Goal: Obtain resource: Download file/media

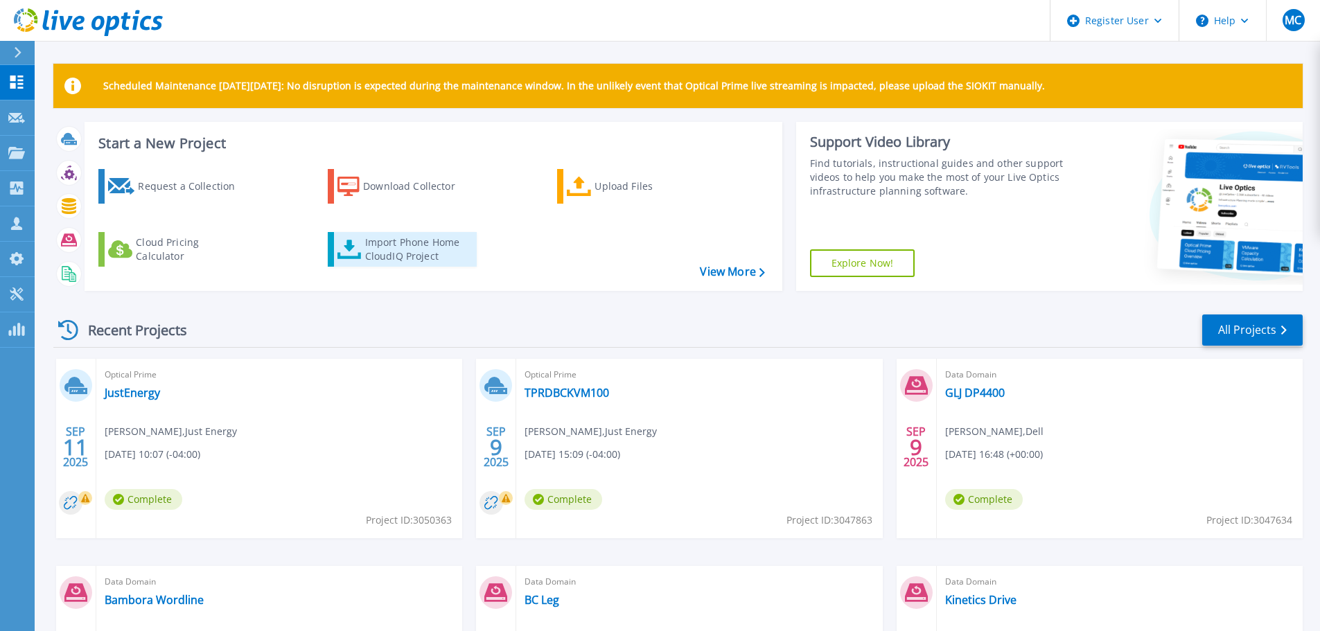
click at [377, 240] on div "Import Phone Home CloudIQ Project" at bounding box center [419, 250] width 108 height 28
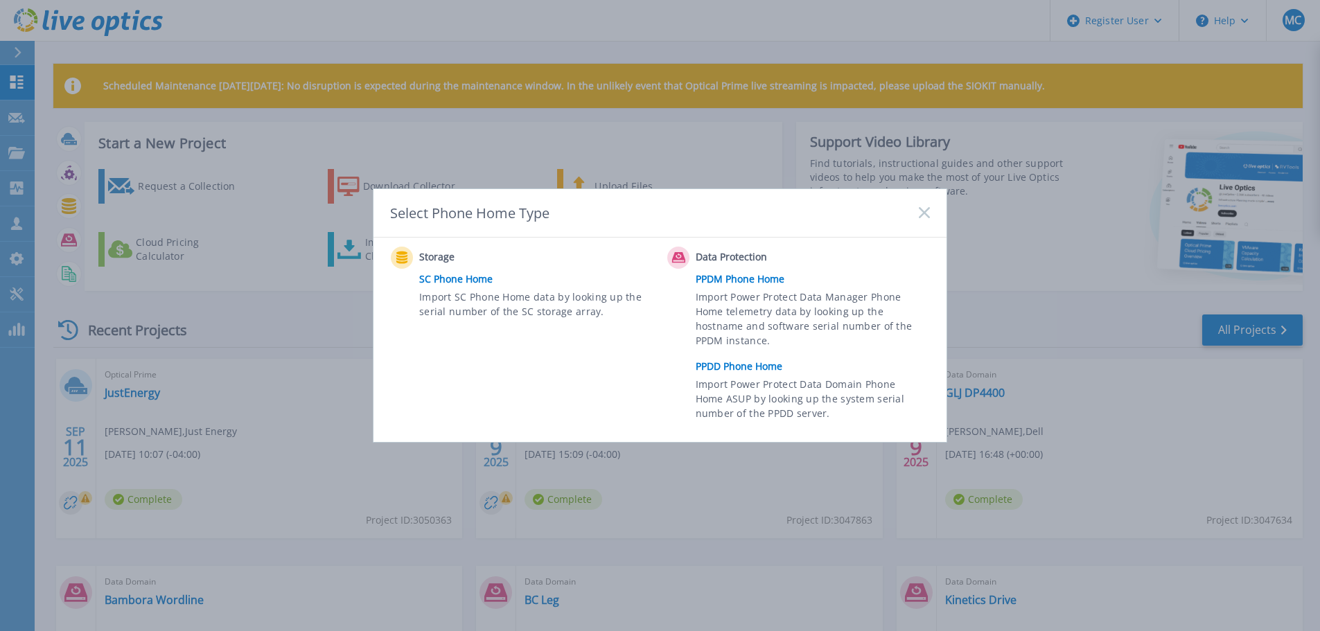
click at [748, 373] on link "PPDD Phone Home" at bounding box center [815, 366] width 241 height 21
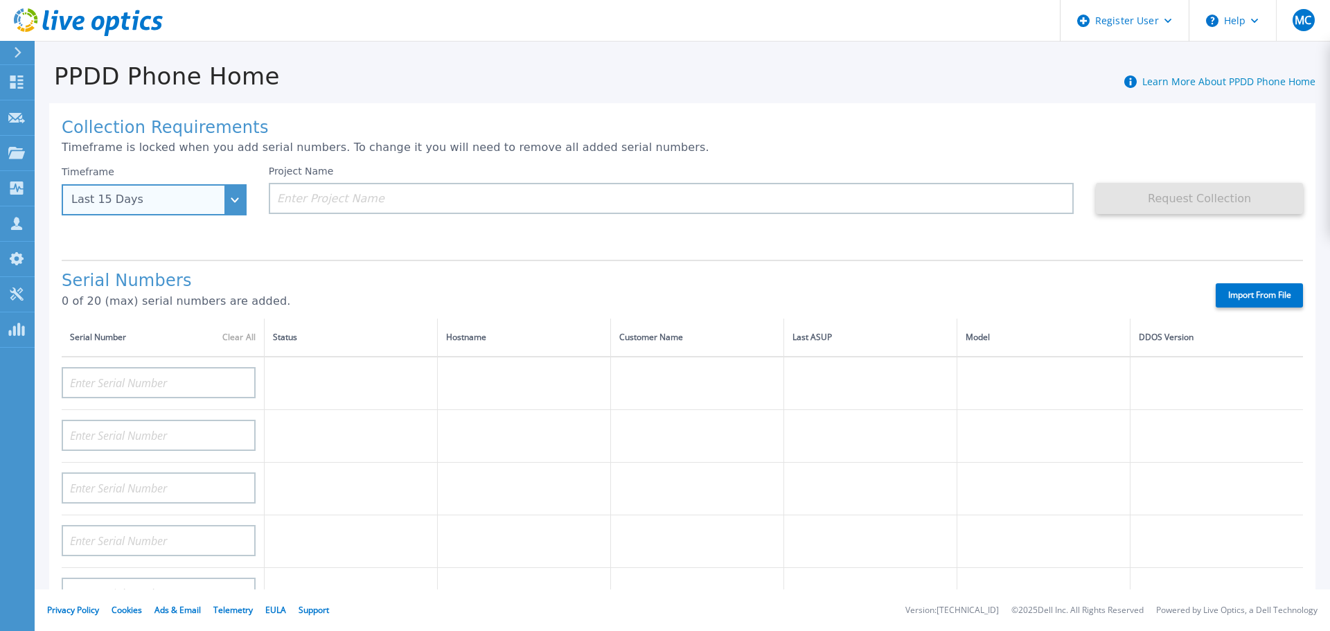
click at [211, 201] on div "Last 15 Days" at bounding box center [146, 199] width 150 height 12
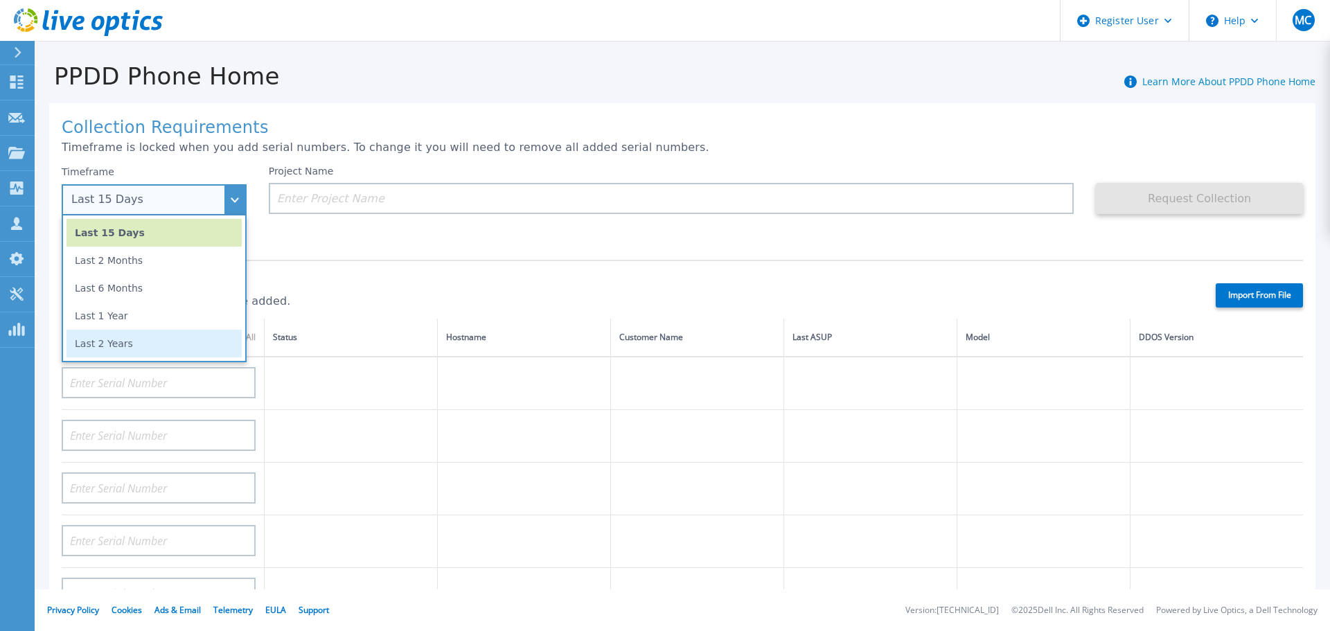
click at [146, 339] on li "Last 2 Years" at bounding box center [153, 344] width 175 height 28
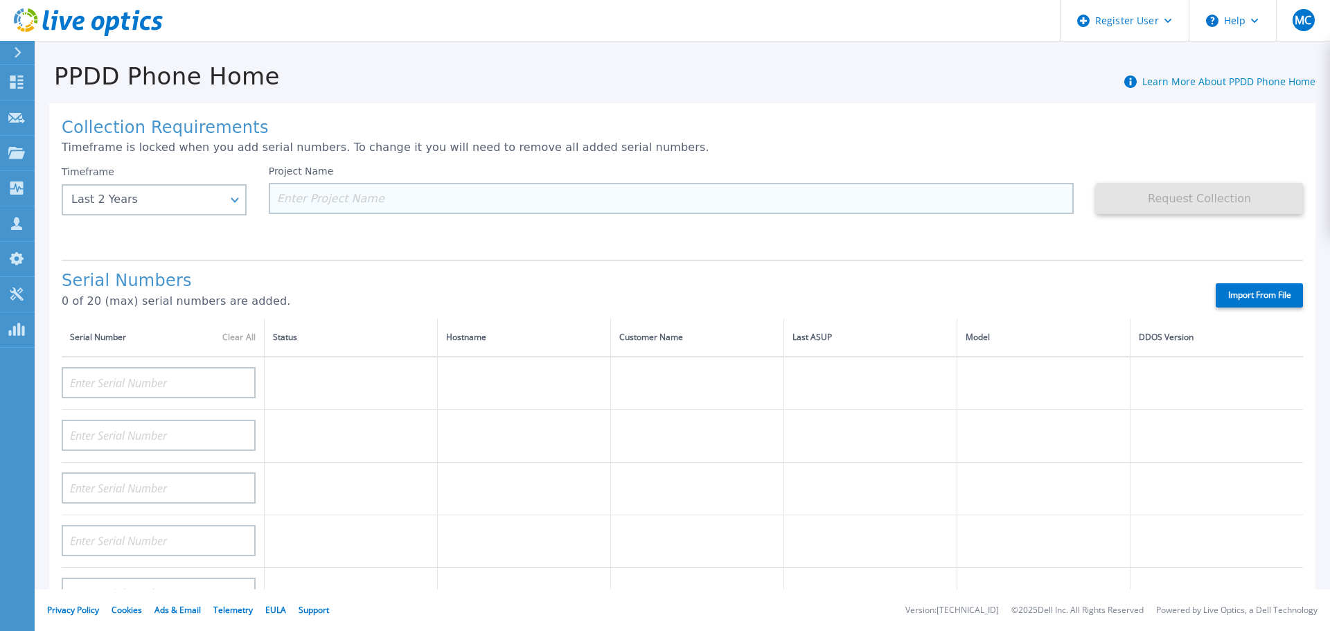
click at [369, 195] on input at bounding box center [672, 198] width 806 height 31
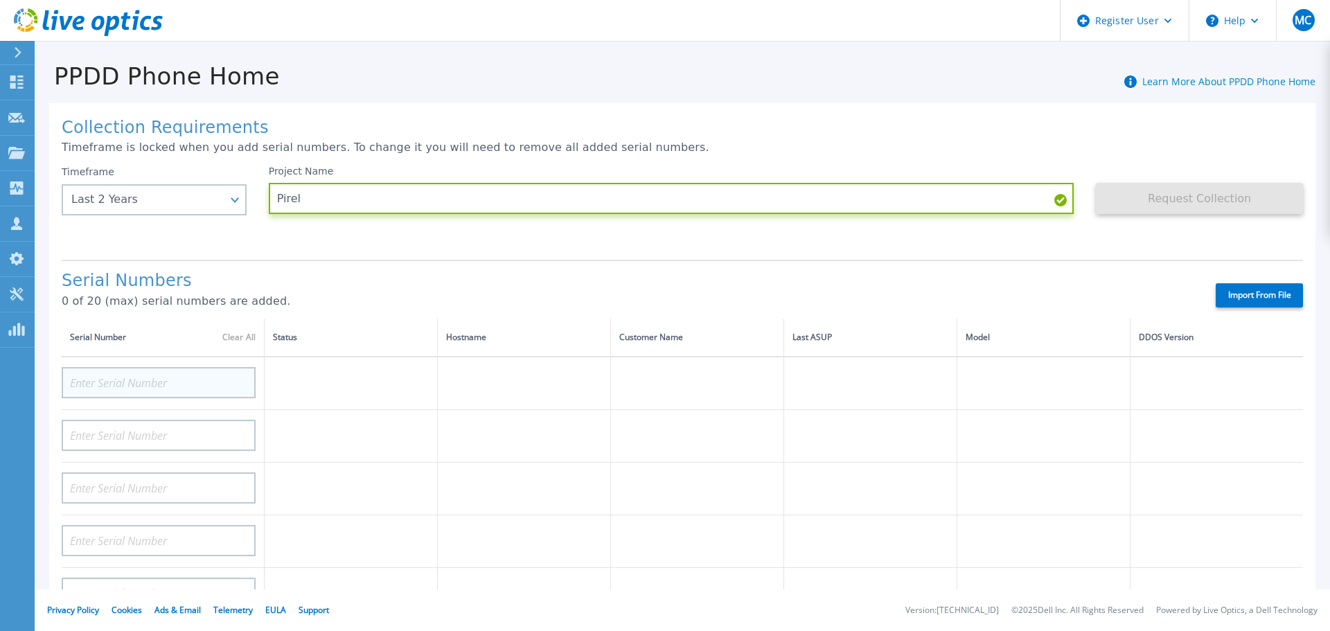
type input "Pirel"
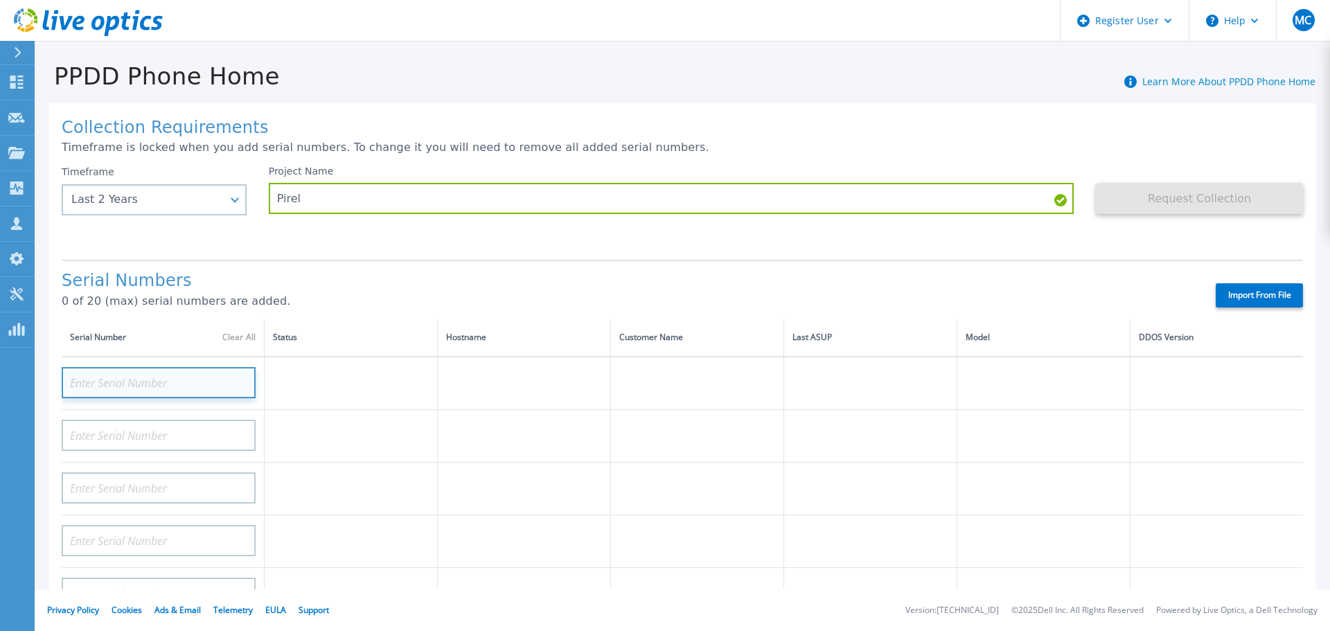
click at [171, 379] on input at bounding box center [159, 382] width 194 height 31
type input "DE300204902303"
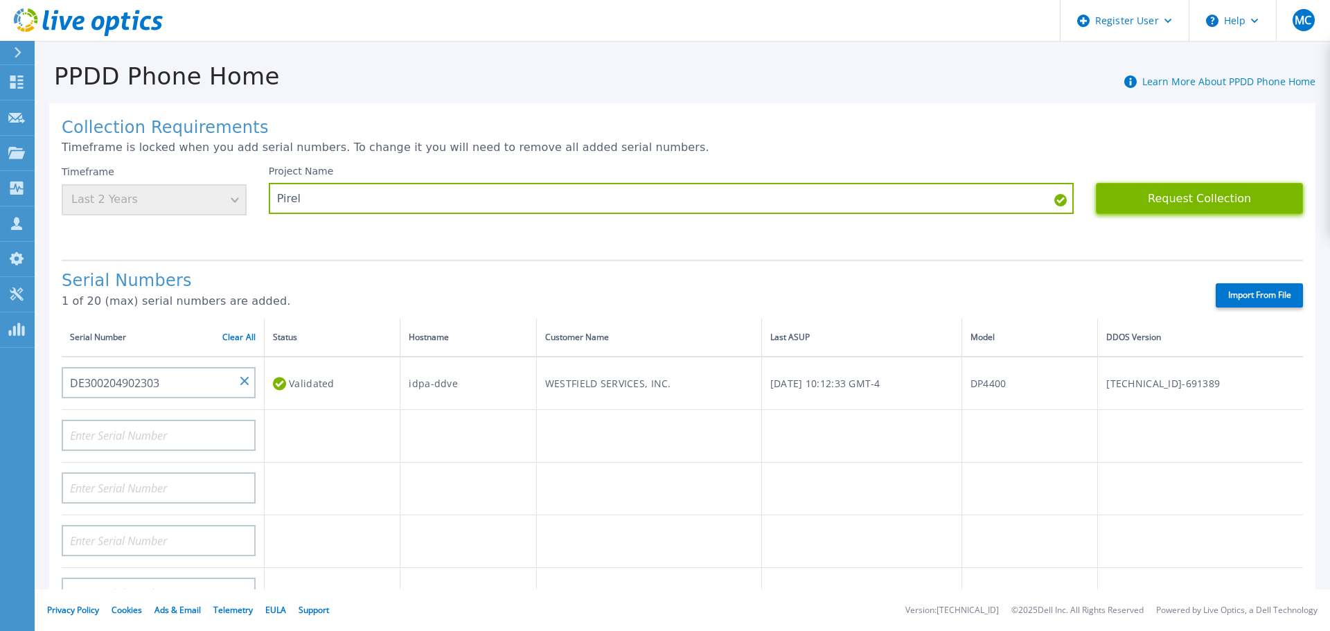
click at [1191, 199] on button "Request Collection" at bounding box center [1199, 198] width 207 height 31
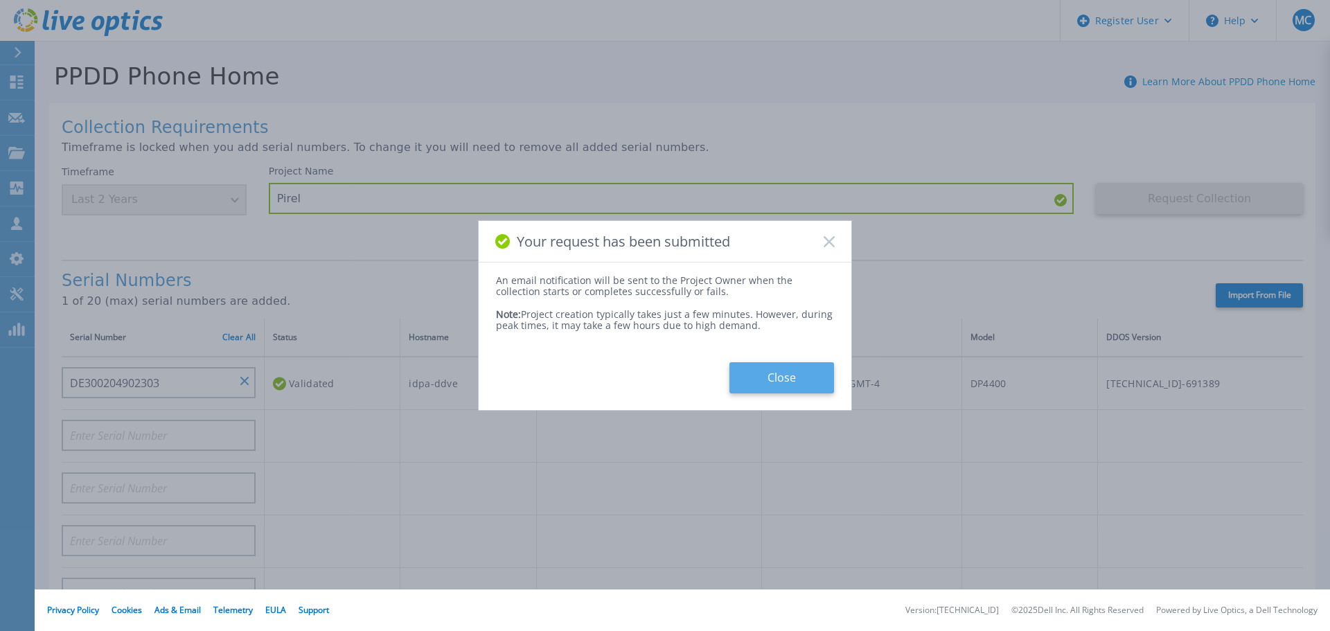
click at [781, 373] on button "Close" at bounding box center [781, 377] width 105 height 31
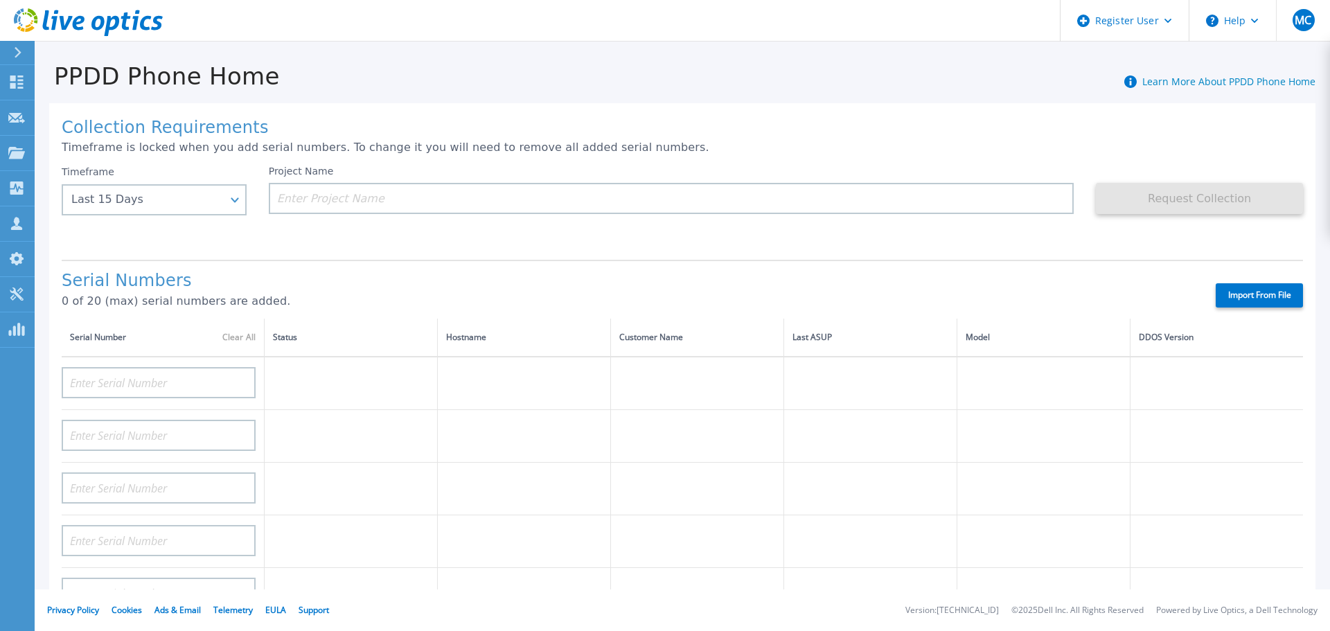
drag, startPoint x: 1254, startPoint y: 1, endPoint x: 740, endPoint y: 21, distance: 514.3
click at [740, 21] on header "Register User Help MC Dell User Marc Clermont Marc.Clermont@Dell.com Dell My Pr…" at bounding box center [665, 21] width 1330 height 42
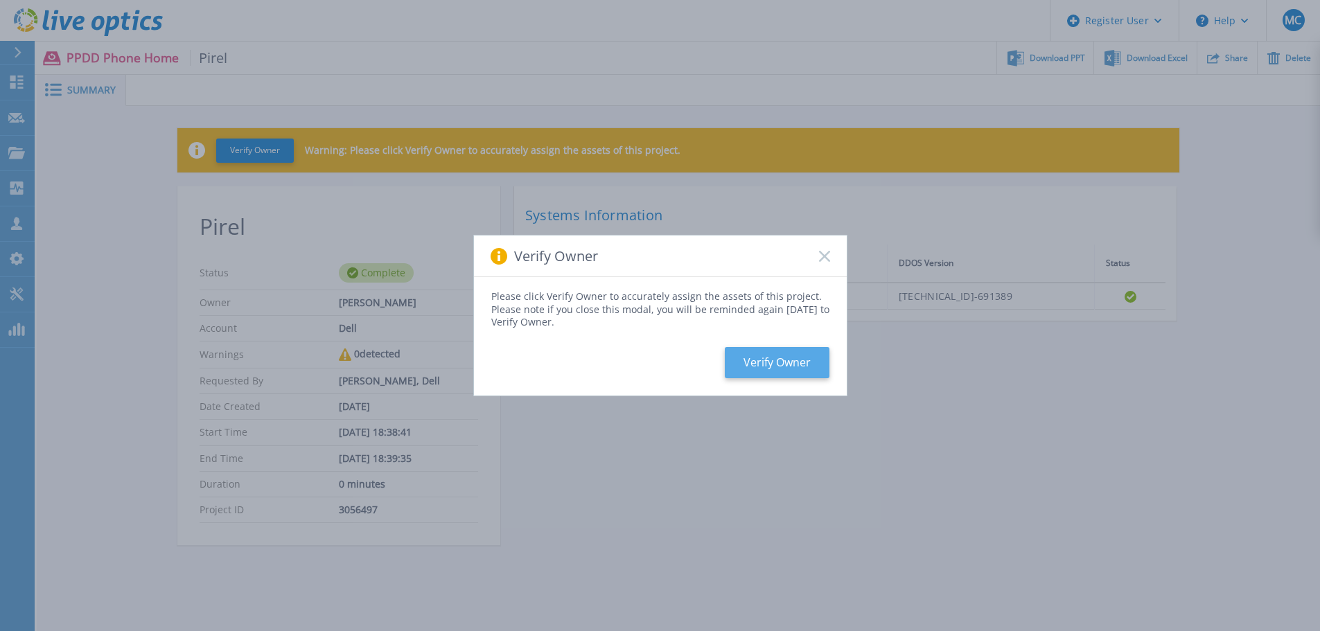
click at [781, 366] on button "Verify Owner" at bounding box center [777, 362] width 105 height 31
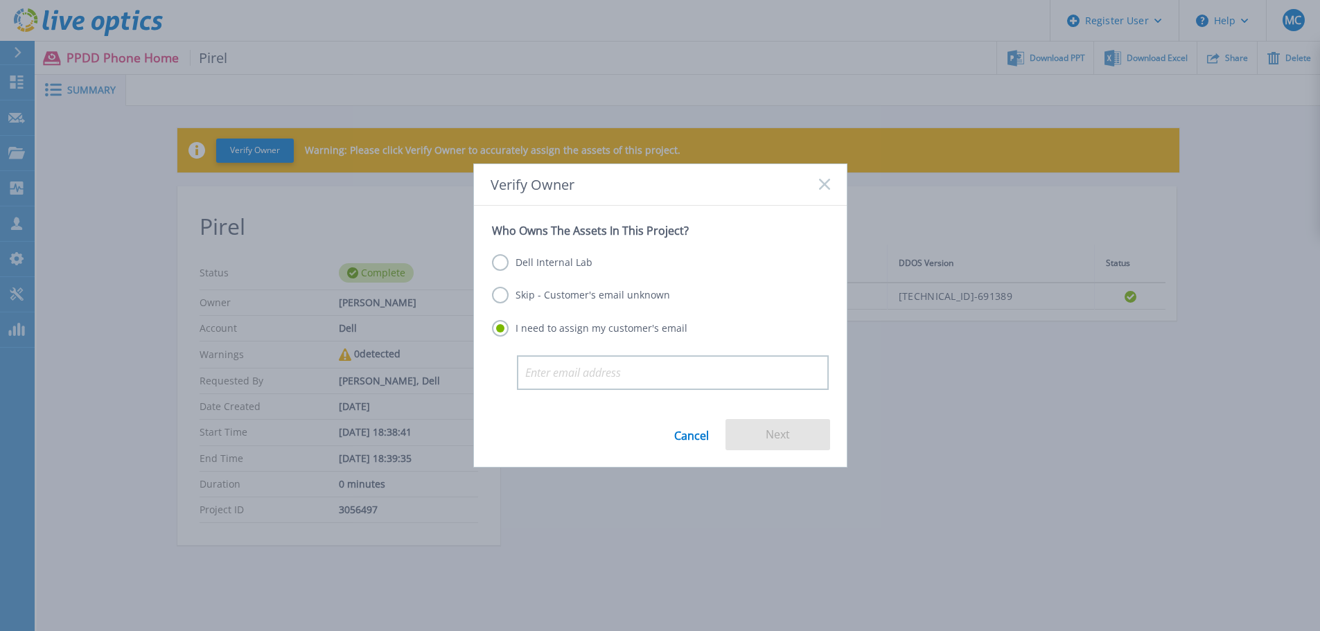
click at [499, 258] on label "Dell Internal Lab" at bounding box center [542, 262] width 100 height 17
click at [0, 0] on input "Dell Internal Lab" at bounding box center [0, 0] width 0 height 0
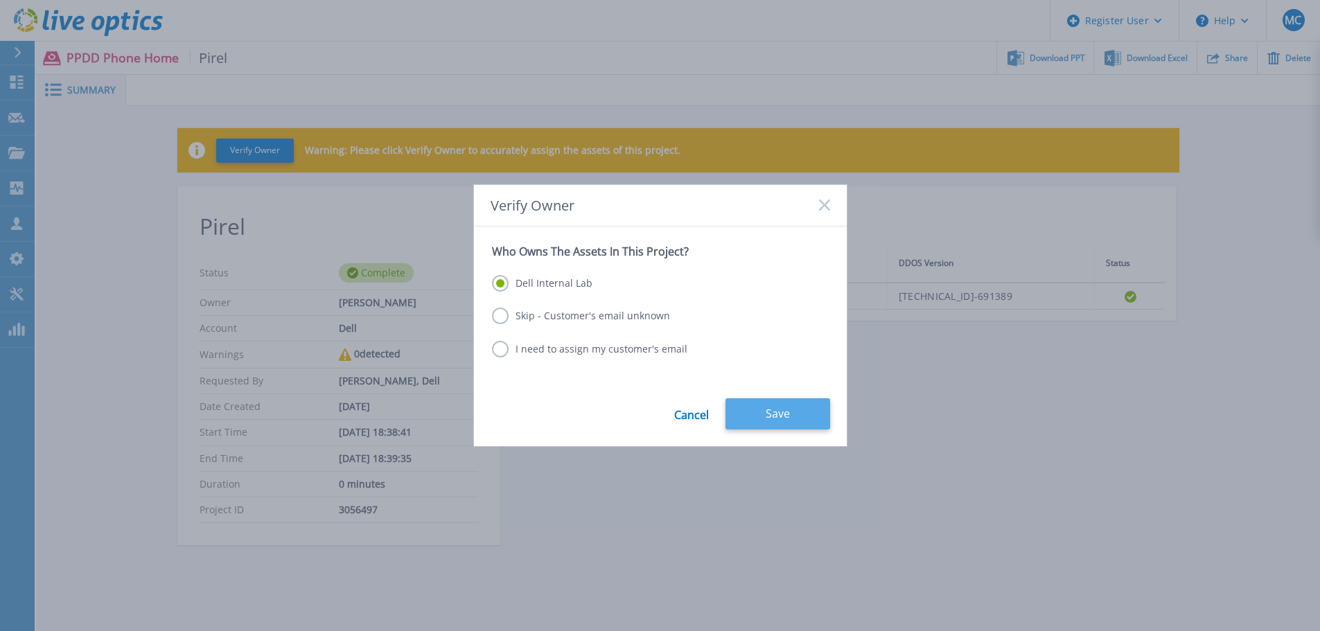
click at [764, 415] on button "Save" at bounding box center [777, 413] width 105 height 31
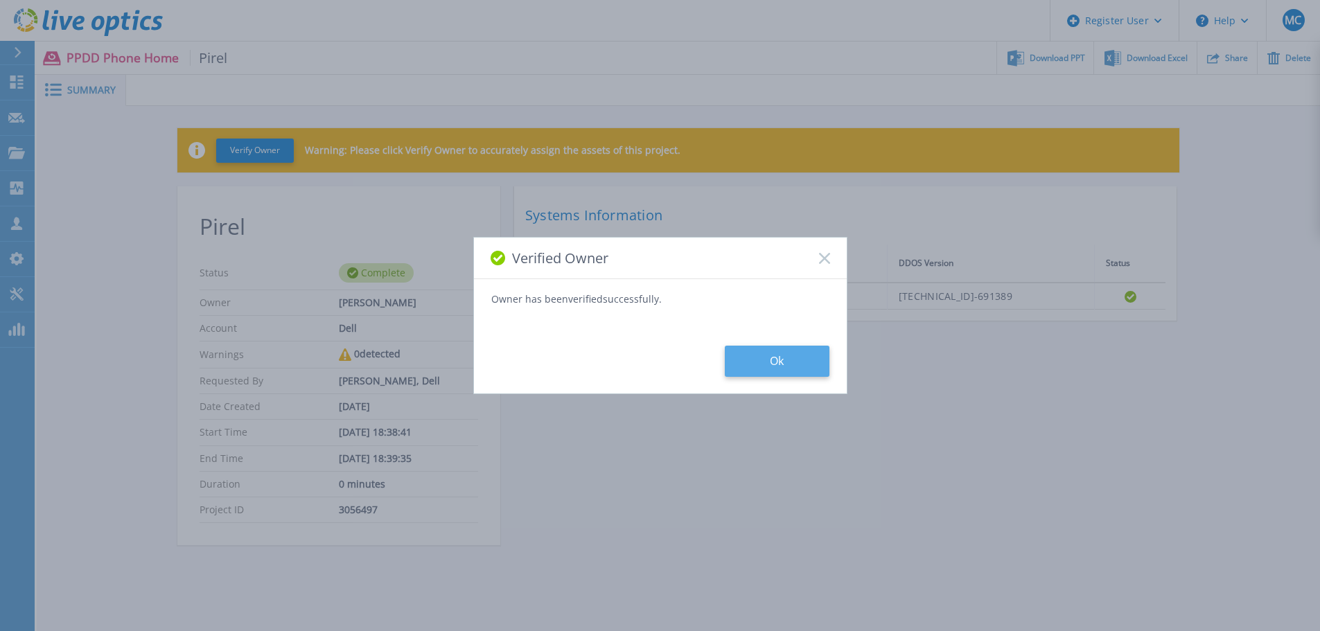
click at [751, 362] on button "Ok" at bounding box center [777, 361] width 105 height 31
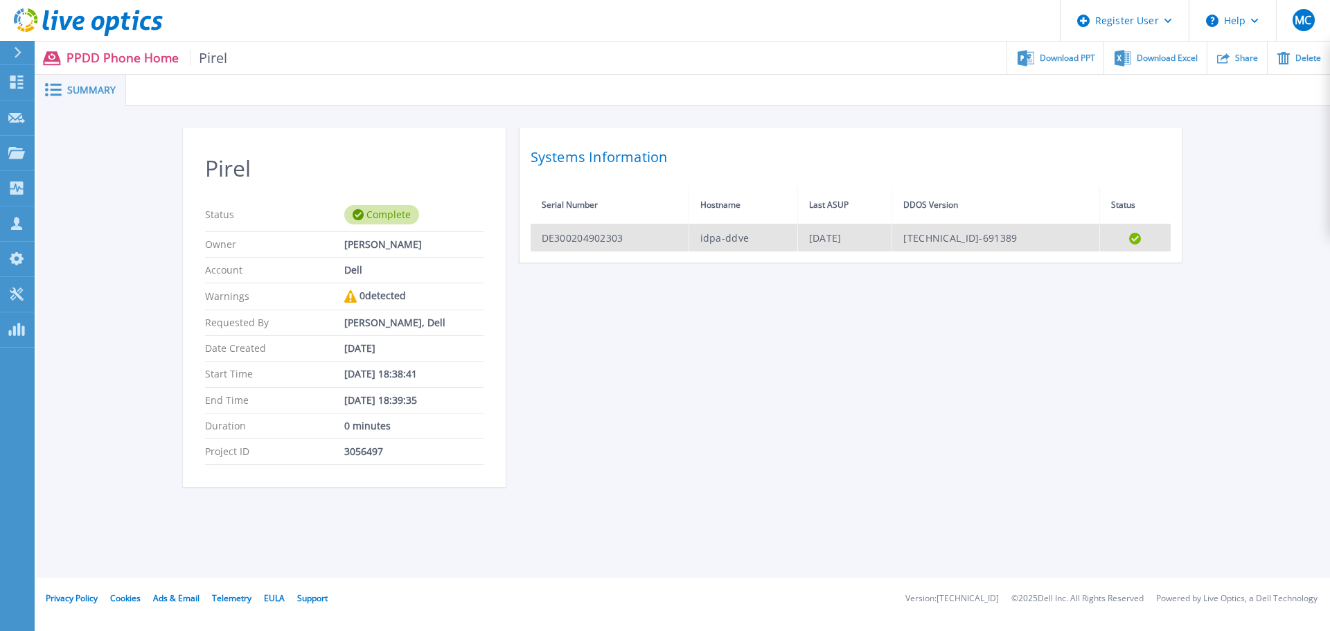
click at [586, 236] on td "DE300204902303" at bounding box center [610, 237] width 159 height 27
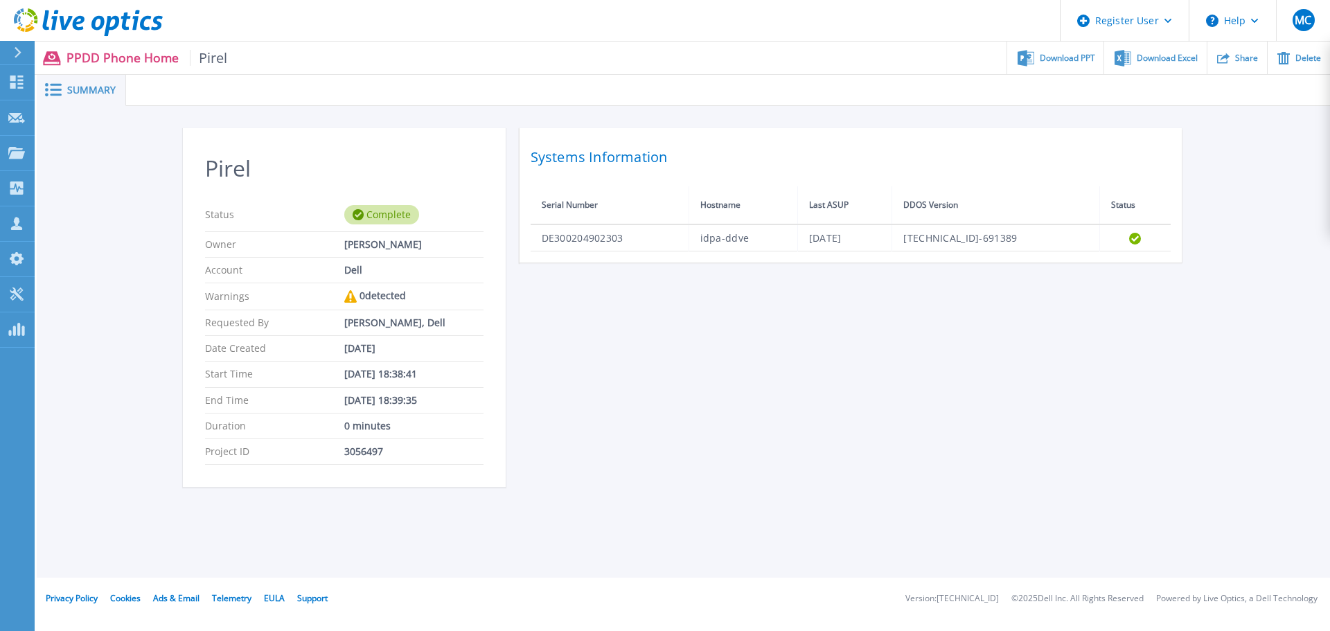
click at [351, 451] on div "3056497" at bounding box center [413, 451] width 139 height 11
click at [351, 431] on div "0 minutes" at bounding box center [413, 425] width 139 height 11
click at [279, 216] on p "Status" at bounding box center [274, 214] width 139 height 19
click at [62, 87] on span at bounding box center [52, 89] width 30 height 13
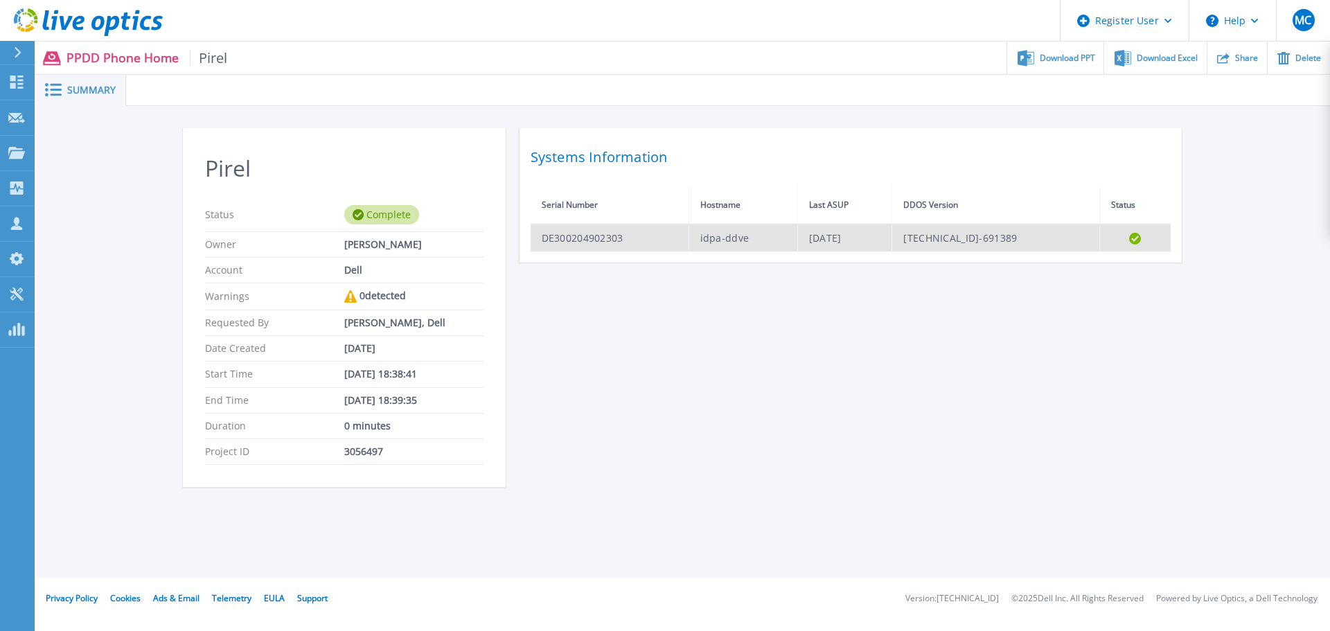
click at [606, 234] on td "DE300204902303" at bounding box center [610, 237] width 159 height 27
click at [835, 238] on td "Mon Oct 9 06:12:33 EDT 2023" at bounding box center [844, 237] width 95 height 27
drag, startPoint x: 835, startPoint y: 238, endPoint x: 953, endPoint y: 238, distance: 118.5
click at [844, 238] on td "Mon Oct 9 06:12:33 EDT 2023" at bounding box center [844, 237] width 95 height 27
click at [1033, 242] on td "7.6.0.40-691389" at bounding box center [995, 237] width 207 height 27
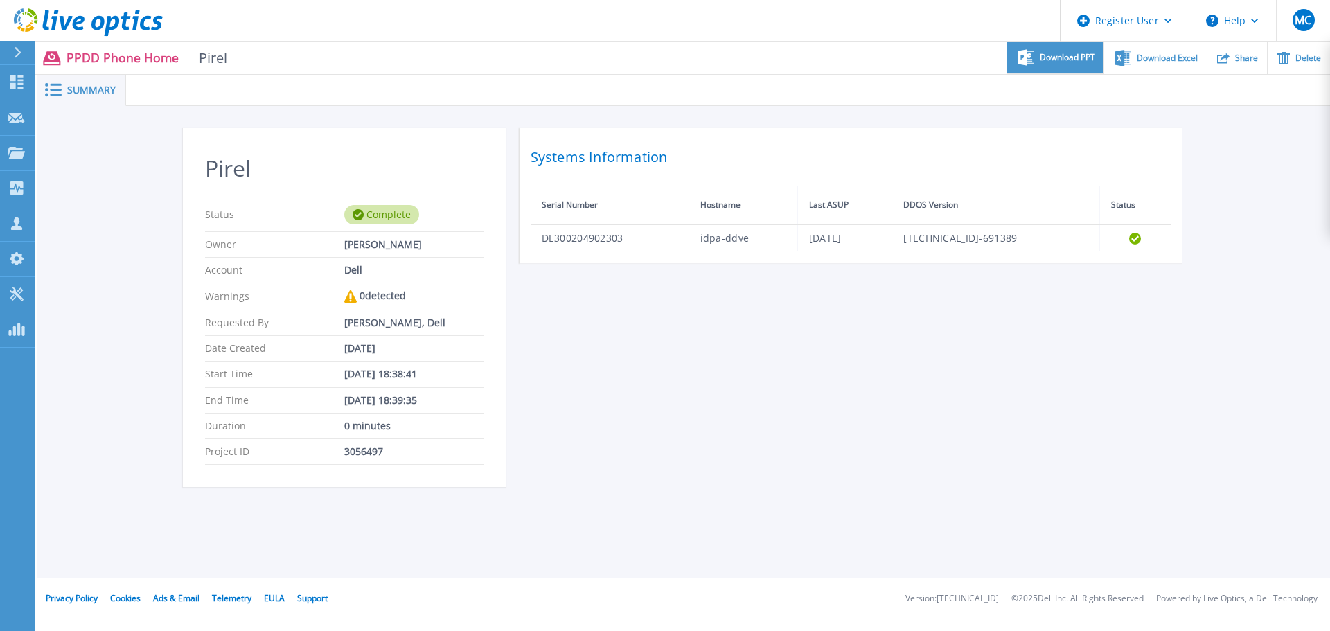
click at [1059, 58] on span "Download PPT" at bounding box center [1067, 57] width 55 height 8
click at [619, 391] on div "Pirel Status Complete Owner Marc Clermont Account Dell Warnings 0 detected Requ…" at bounding box center [684, 315] width 1002 height 375
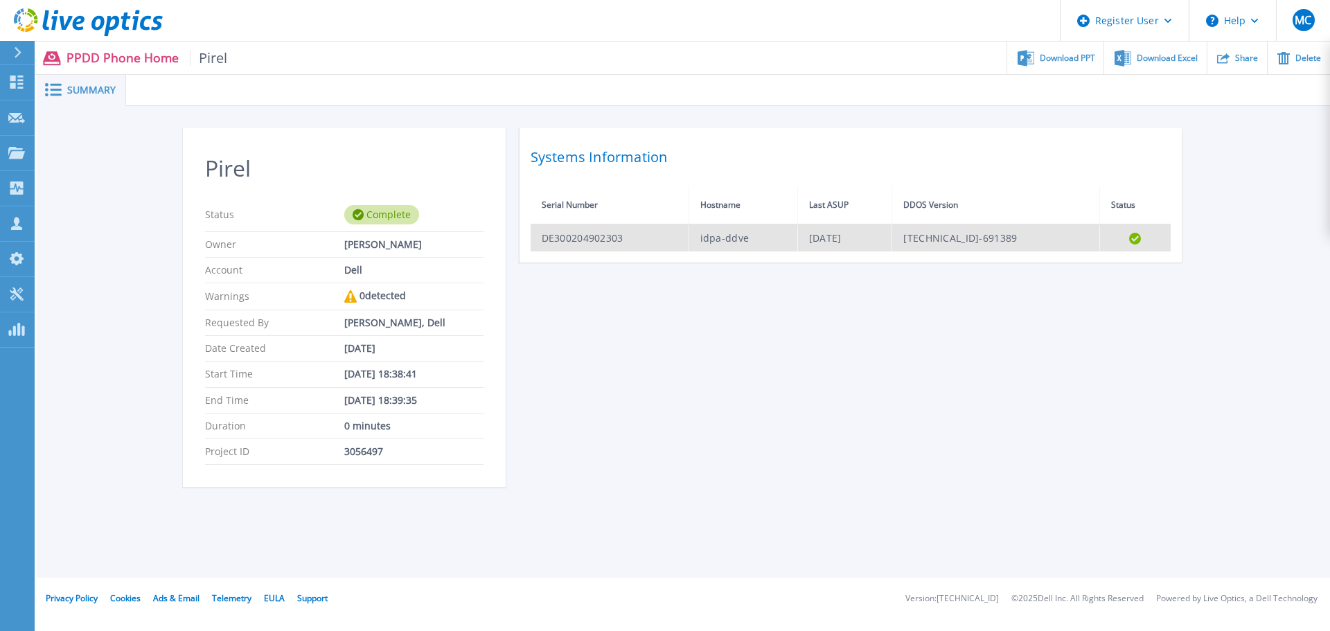
click at [567, 240] on td "DE300204902303" at bounding box center [610, 237] width 159 height 27
copy td "DE300204902303"
